Goal: Task Accomplishment & Management: Use online tool/utility

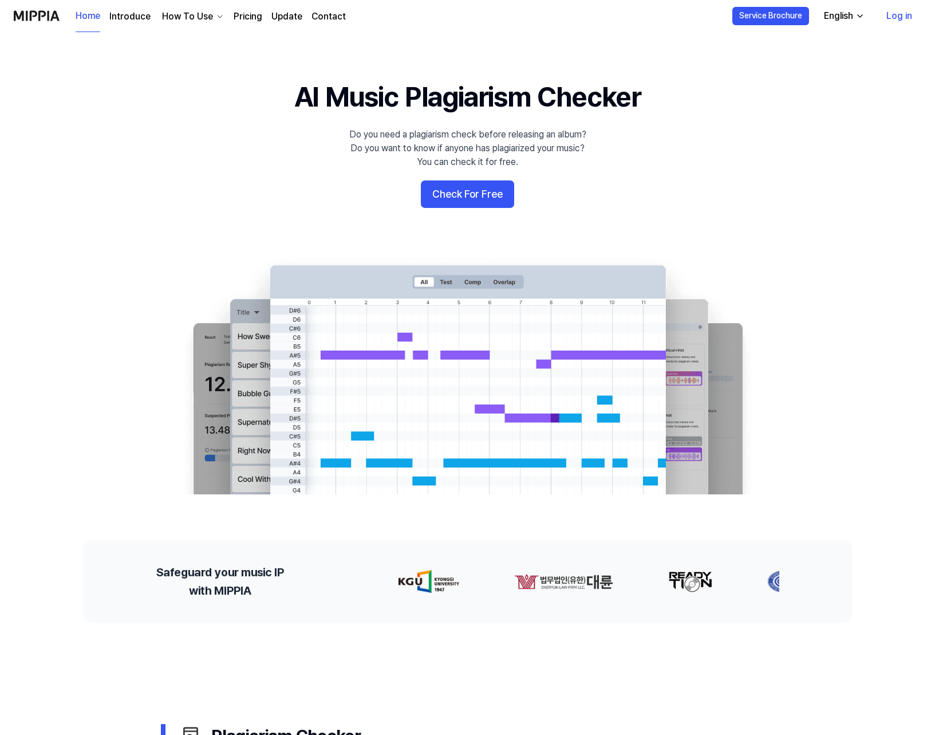
click at [460, 149] on div "Do you need a plagiarism check before releasing an album? Do you want to know i…" at bounding box center [467, 148] width 237 height 41
click at [450, 194] on button "Check For Free" at bounding box center [467, 193] width 93 height 27
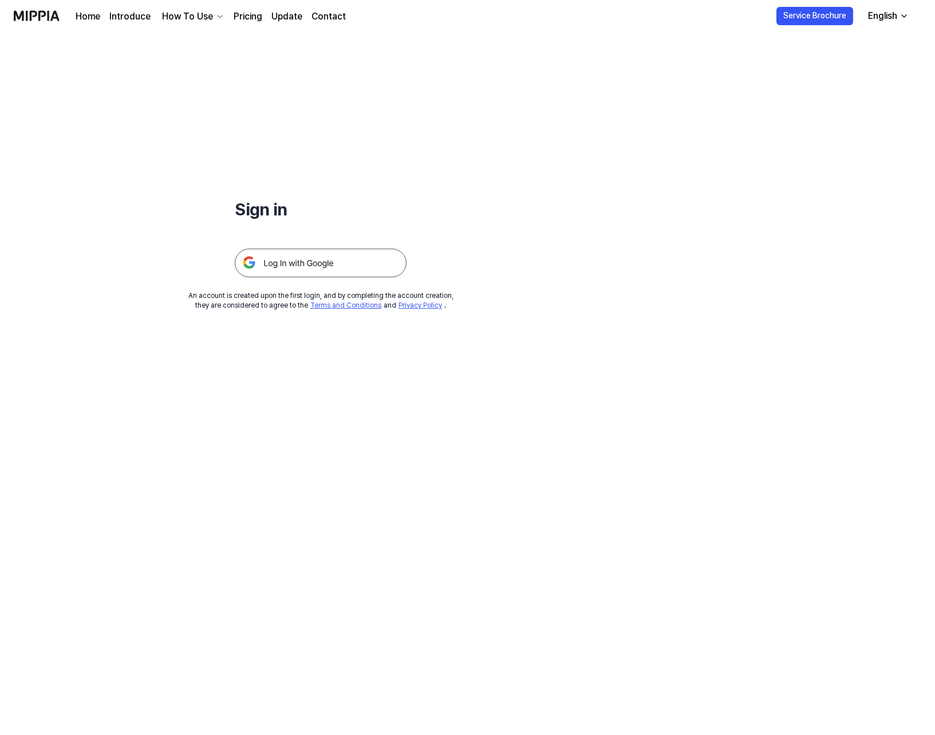
click at [310, 265] on img at bounding box center [321, 263] width 172 height 29
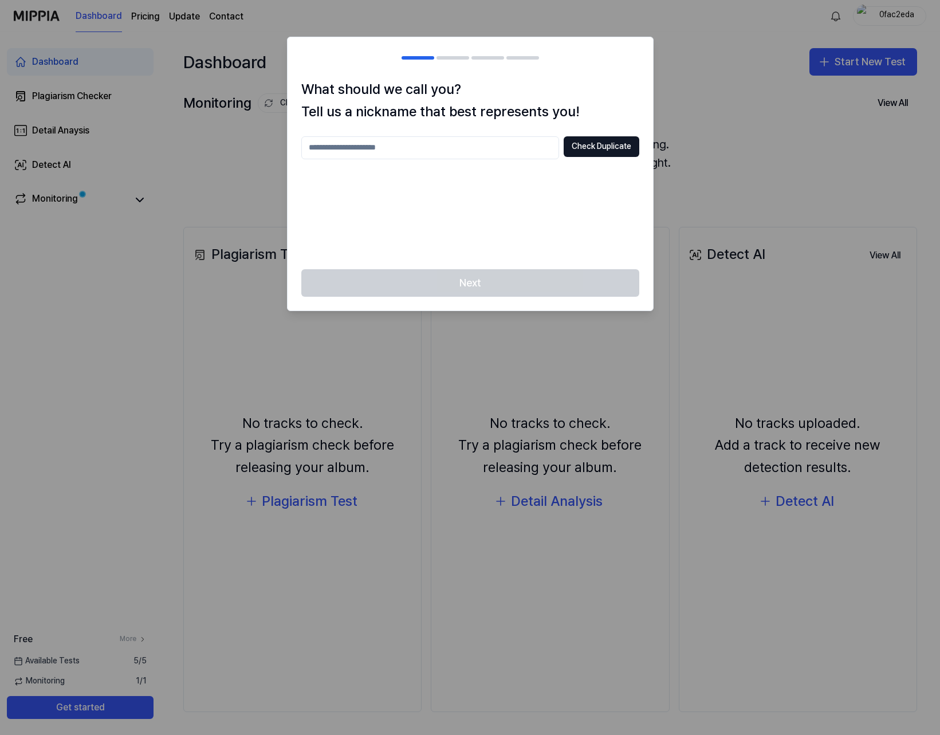
click at [543, 189] on div "Check Duplicate" at bounding box center [470, 195] width 338 height 119
click at [482, 153] on input "text" at bounding box center [430, 147] width 258 height 23
type input "******"
click at [585, 149] on button "Check Duplicate" at bounding box center [602, 146] width 76 height 21
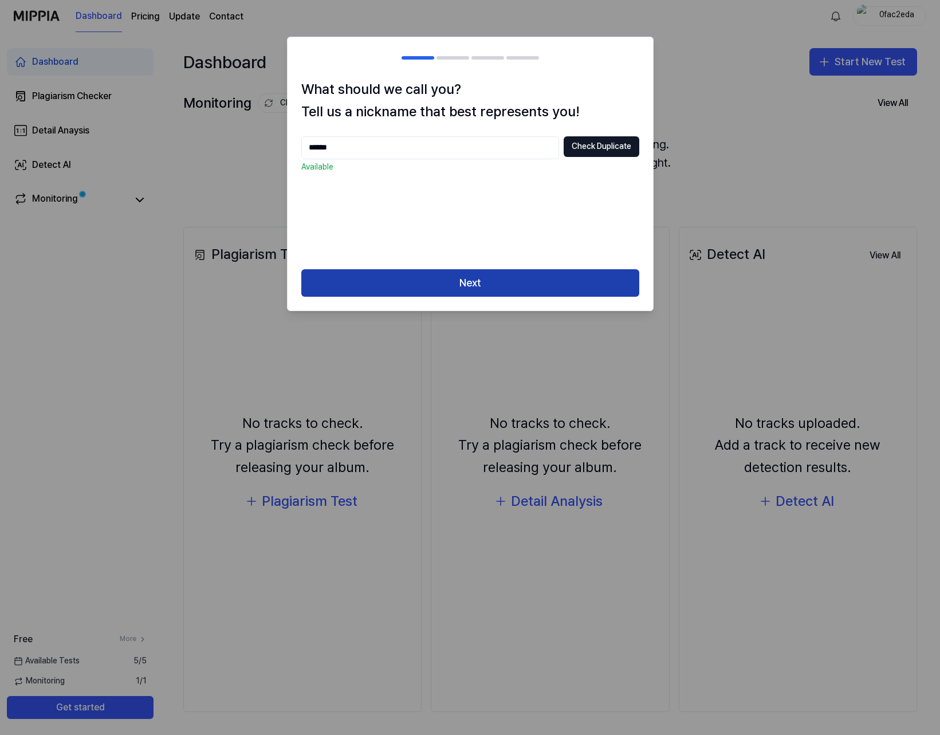
click at [418, 283] on button "Next" at bounding box center [470, 282] width 338 height 27
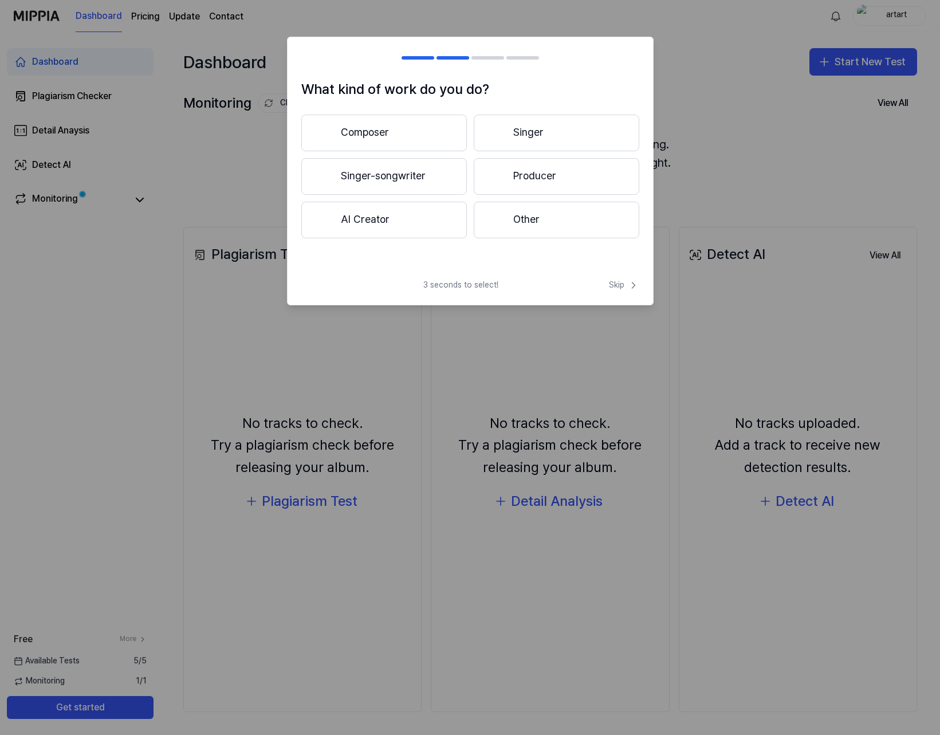
click at [353, 82] on h1 "What kind of work do you do?" at bounding box center [470, 89] width 338 height 22
click at [617, 282] on span "Skip" at bounding box center [624, 285] width 30 height 11
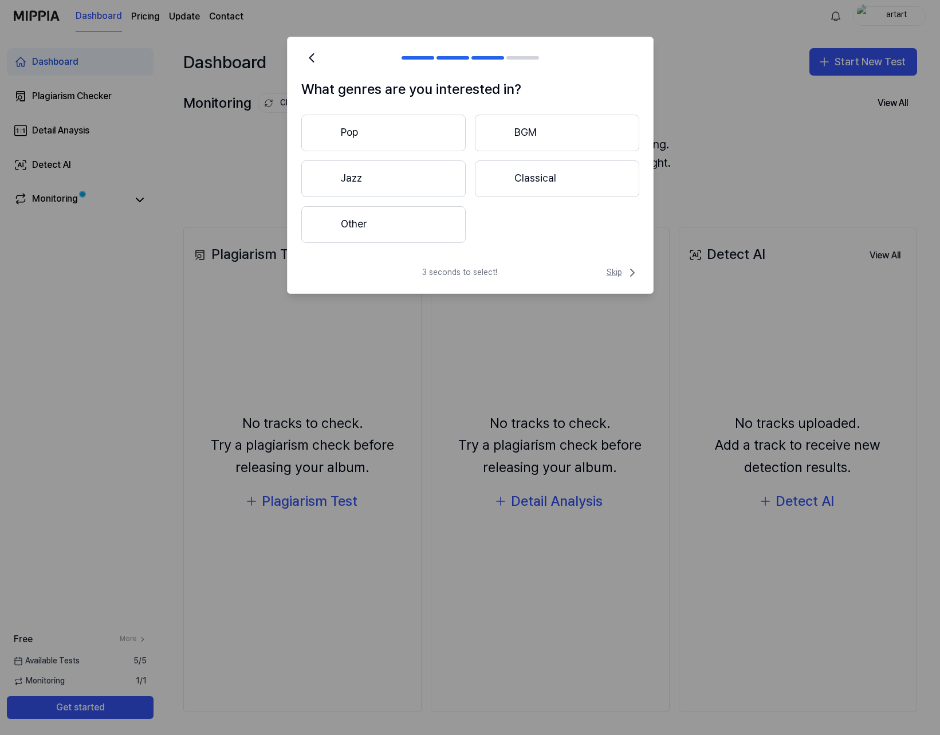
click at [622, 273] on span "Skip" at bounding box center [623, 273] width 33 height 14
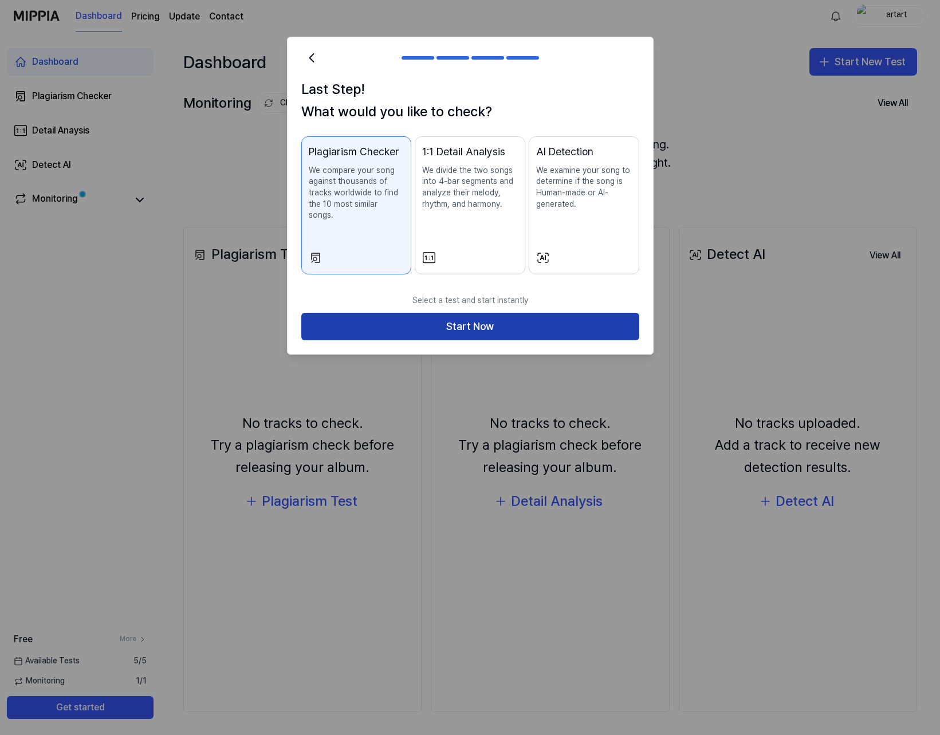
click at [592, 313] on button "Start Now" at bounding box center [470, 326] width 338 height 27
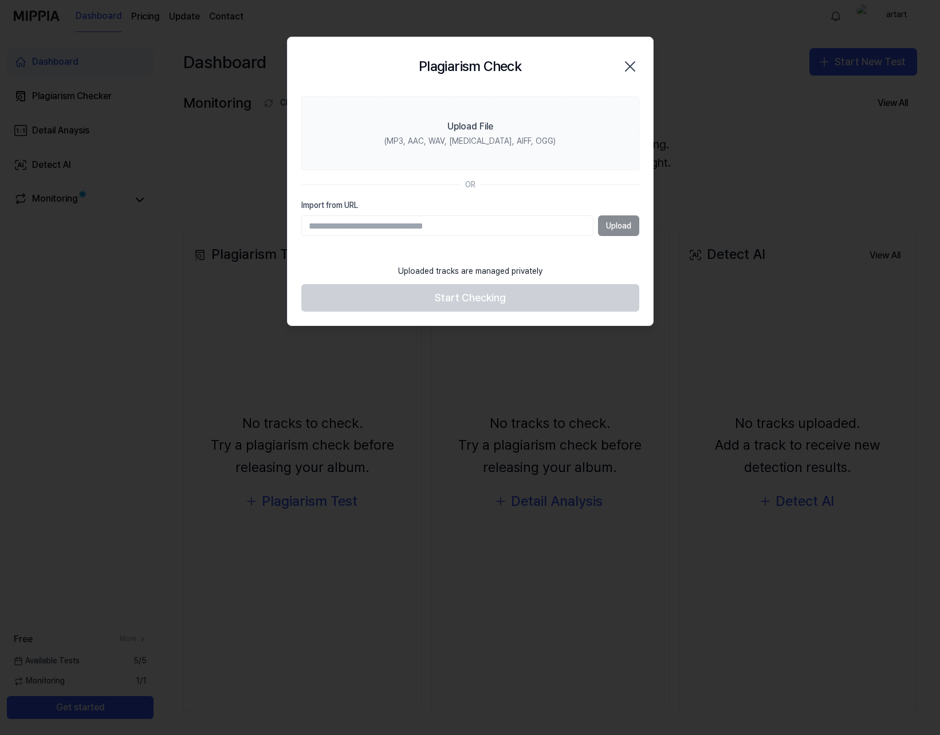
click at [422, 230] on input "Import from URL" at bounding box center [447, 225] width 292 height 21
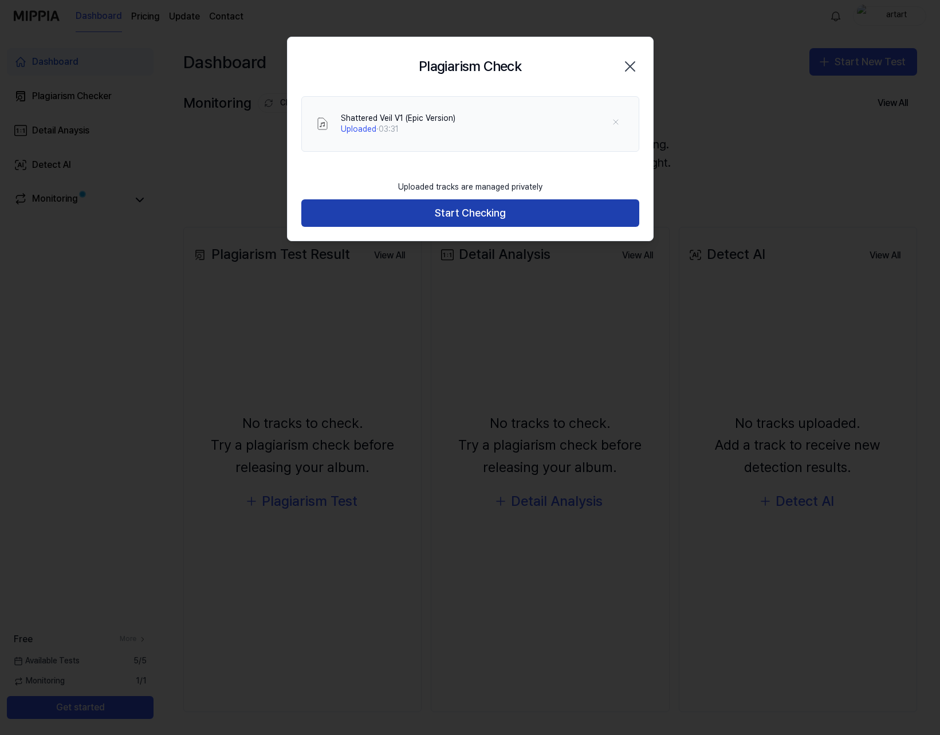
click at [471, 201] on button "Start Checking" at bounding box center [470, 212] width 338 height 27
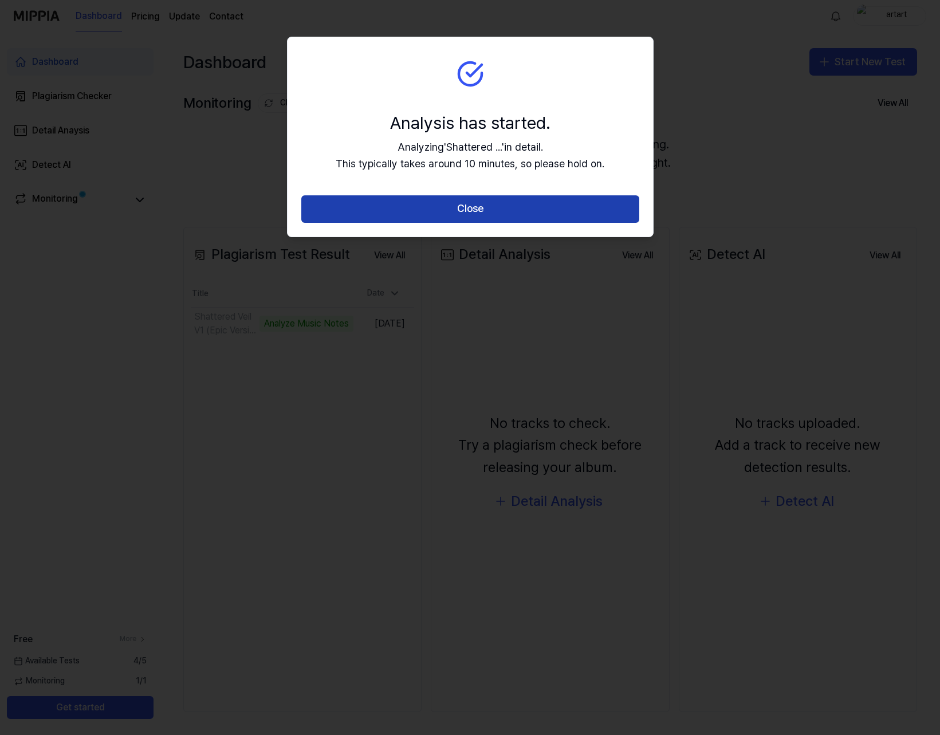
click at [488, 214] on button "Close" at bounding box center [470, 208] width 338 height 27
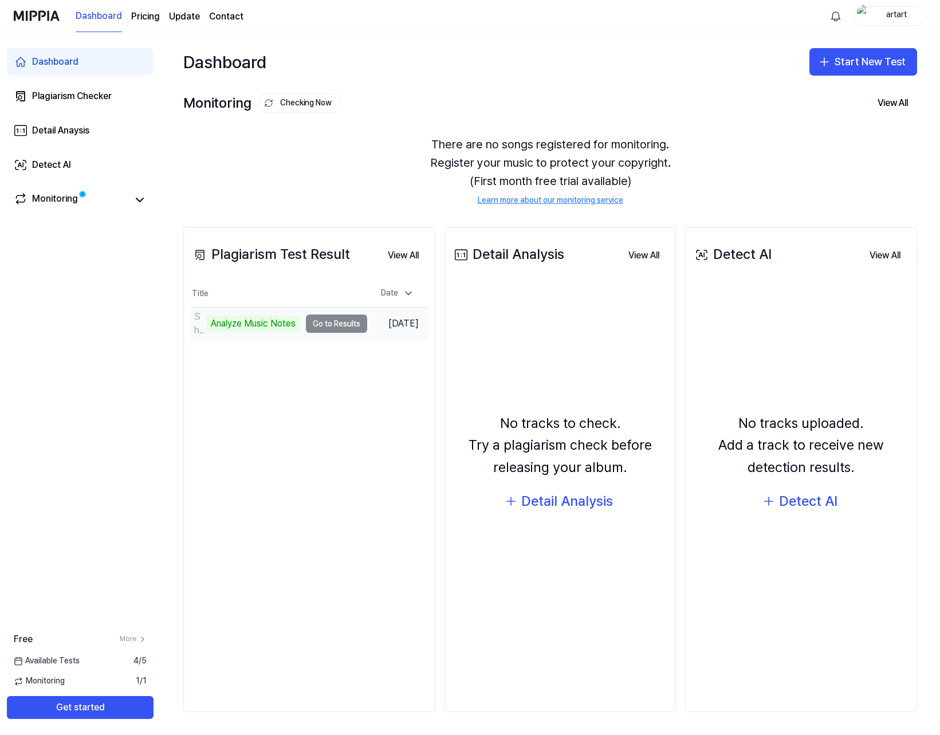
click at [312, 327] on td "Shattered Veil V1 (Epic Version) Analyze Music Notes Go to Results" at bounding box center [279, 324] width 176 height 32
click at [314, 323] on td "Shattered Veil V1 (Epic Version) Analyze Music Notes Go to Results" at bounding box center [279, 324] width 176 height 32
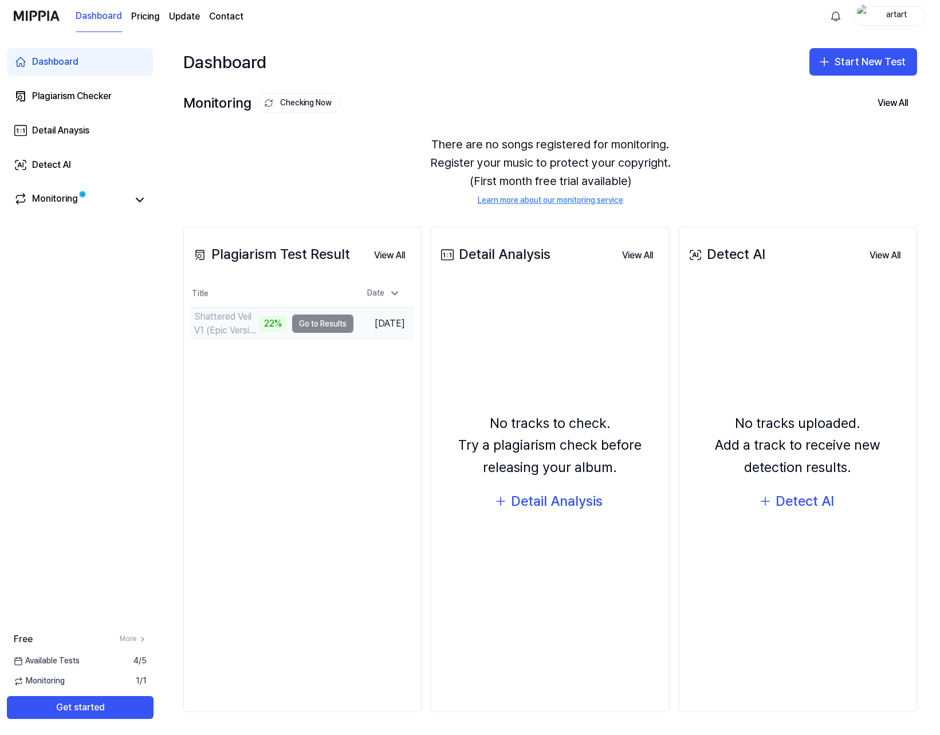
click at [217, 327] on div "Shattered Veil V1 (Epic Version)" at bounding box center [225, 323] width 62 height 27
click at [299, 323] on button "Go to Results" at bounding box center [322, 323] width 61 height 18
